Goal: Task Accomplishment & Management: Complete application form

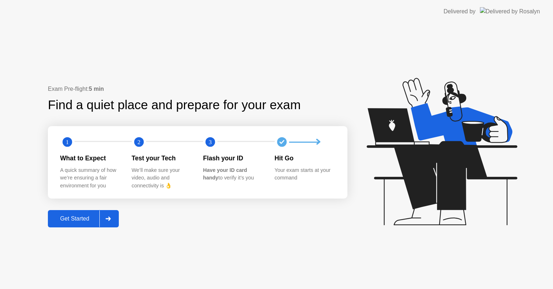
click at [85, 217] on div "Get Started" at bounding box center [74, 218] width 49 height 6
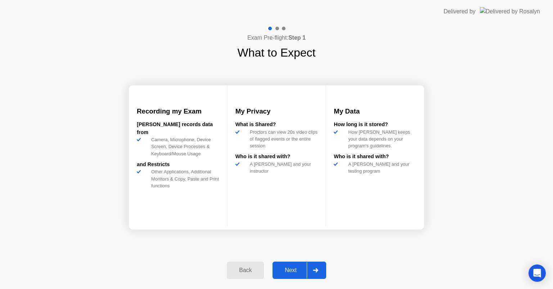
click at [287, 275] on button "Next" at bounding box center [300, 269] width 54 height 17
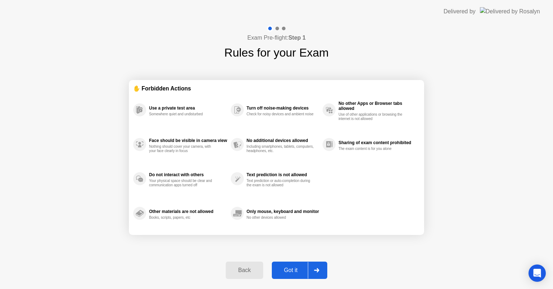
click at [287, 275] on button "Got it" at bounding box center [299, 269] width 55 height 17
select select "Available cameras"
select select "Available speakers"
select select "Available microphones"
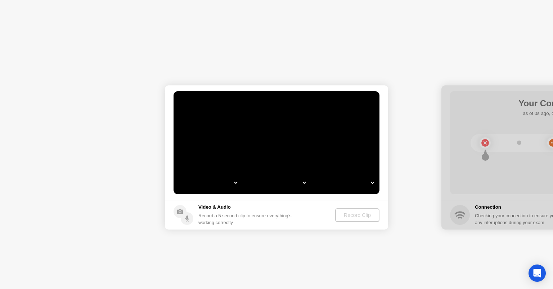
select select "**********"
select select "*******"
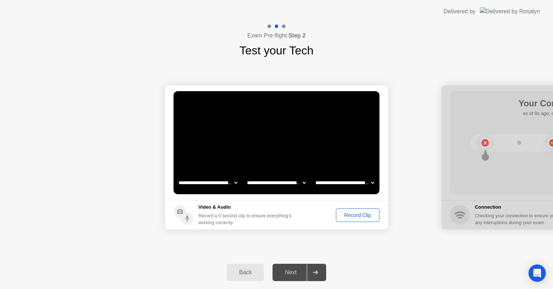
click at [363, 216] on div "Record Clip" at bounding box center [357, 215] width 39 height 6
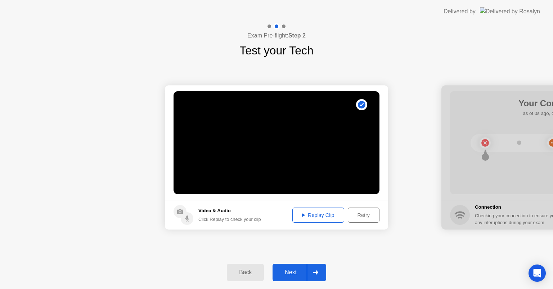
click at [284, 277] on button "Next" at bounding box center [300, 272] width 54 height 17
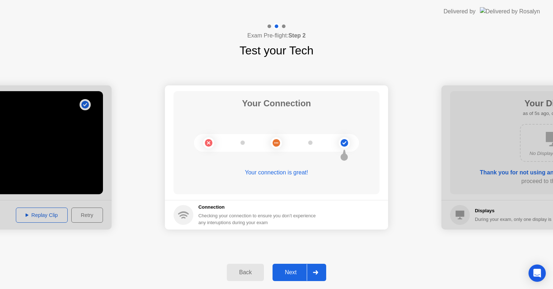
click at [291, 273] on div "Next" at bounding box center [291, 272] width 32 height 6
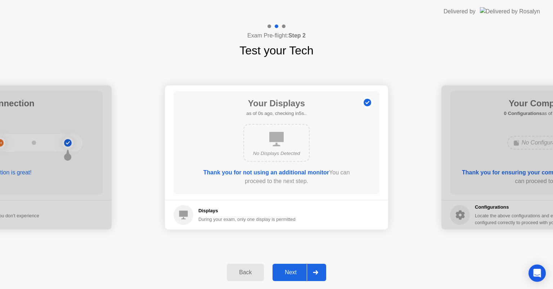
click at [291, 273] on div "Next" at bounding box center [291, 272] width 32 height 6
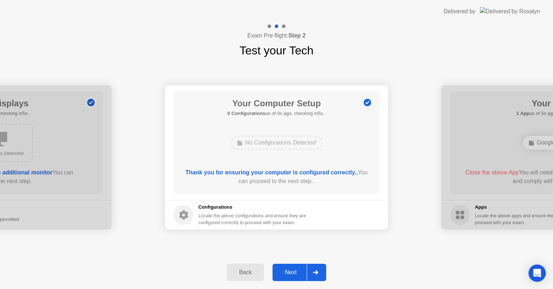
click at [291, 273] on div "Next" at bounding box center [291, 272] width 32 height 6
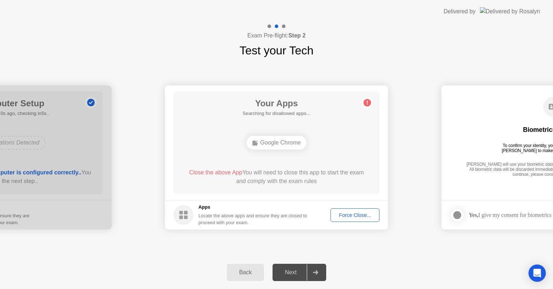
click at [336, 212] on div "Force Close..." at bounding box center [355, 215] width 44 height 6
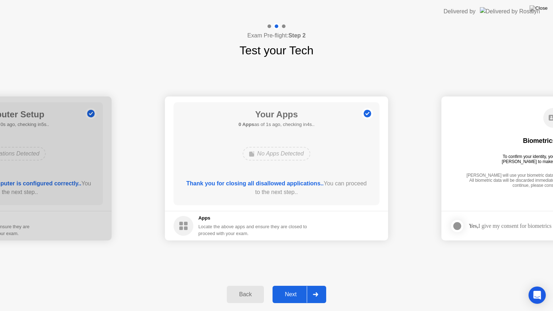
click at [297, 288] on button "Next" at bounding box center [300, 294] width 54 height 17
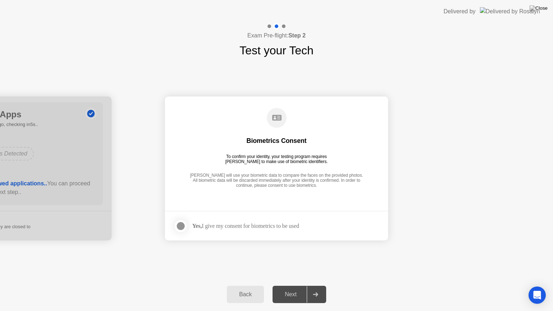
click at [177, 224] on div at bounding box center [180, 226] width 9 height 9
click at [294, 288] on div "Next" at bounding box center [291, 294] width 32 height 6
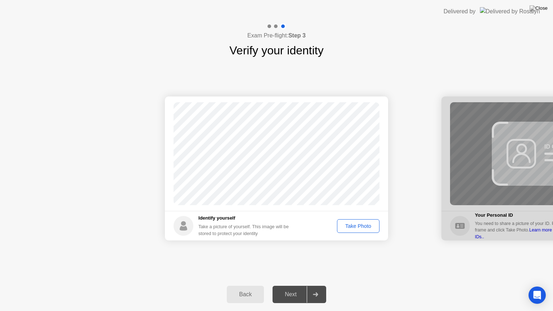
click at [364, 224] on div "Take Photo" at bounding box center [357, 226] width 37 height 6
click at [294, 284] on div "Back Next" at bounding box center [276, 294] width 553 height 33
click at [290, 288] on div "Next" at bounding box center [291, 294] width 32 height 6
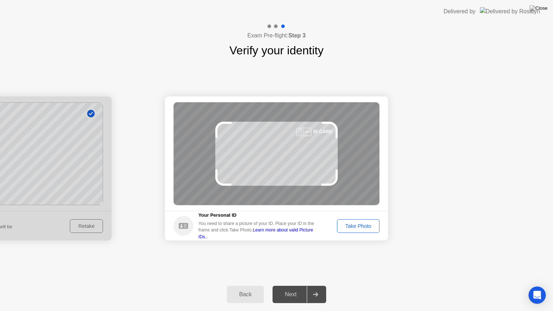
click at [290, 288] on div "Next" at bounding box center [291, 294] width 32 height 6
click at [353, 220] on button "Take Photo" at bounding box center [358, 226] width 42 height 14
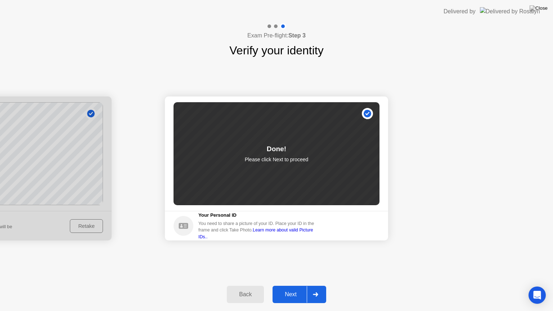
click at [292, 288] on div "Next" at bounding box center [291, 294] width 32 height 6
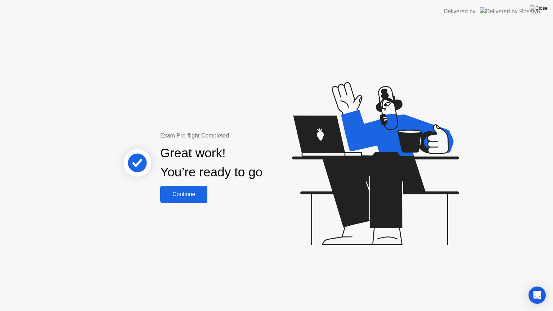
click at [179, 201] on button "Continue" at bounding box center [183, 194] width 47 height 17
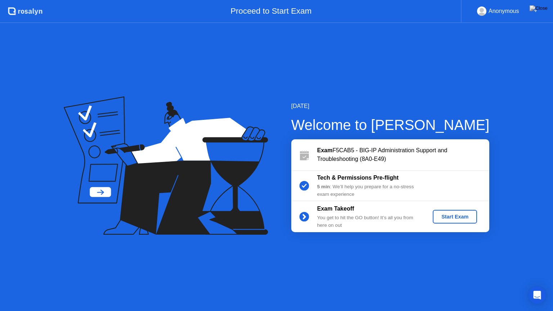
click at [446, 215] on div "Start Exam" at bounding box center [455, 217] width 39 height 6
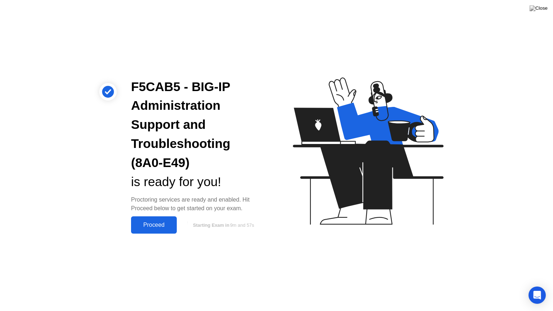
click at [157, 216] on div "F5CAB5 - BIG-IP Administration Support and Troubleshooting (8A0-E49) is ready f…" at bounding box center [197, 155] width 151 height 157
click at [156, 219] on button "Proceed" at bounding box center [154, 224] width 46 height 17
